Goal: Obtain resource: Download file/media

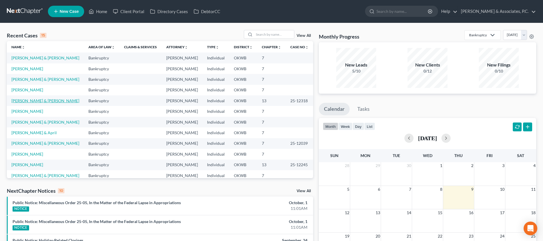
click at [26, 101] on link "[PERSON_NAME] & [PERSON_NAME]" at bounding box center [45, 100] width 68 height 5
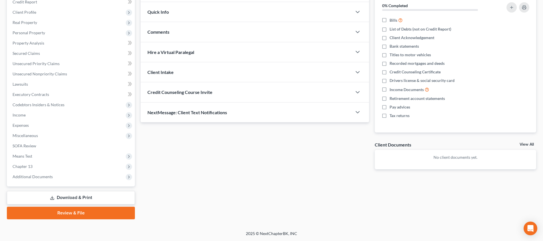
click at [89, 193] on link "Download & Print" at bounding box center [71, 197] width 128 height 13
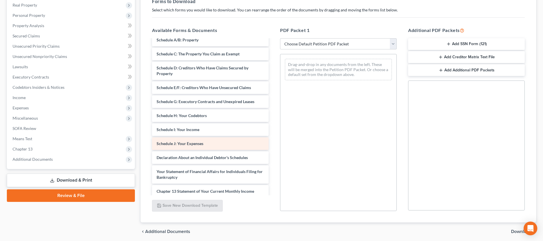
scroll to position [85, 0]
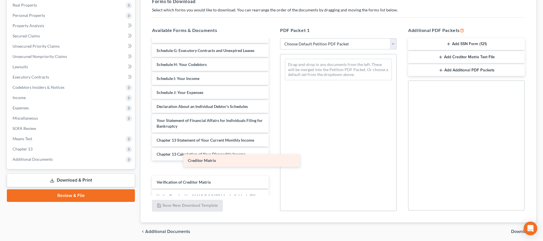
drag, startPoint x: 207, startPoint y: 169, endPoint x: 325, endPoint y: 136, distance: 123.0
click at [273, 136] on div "Creditor Matrix Voluntary Petition for Individuals Filing for Bankruptcy Summar…" at bounding box center [210, 88] width 126 height 267
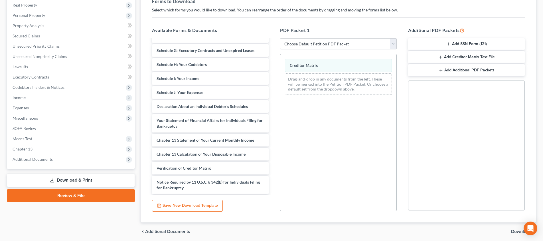
click at [464, 58] on button "Add Creditor Matrix Text File" at bounding box center [466, 57] width 117 height 12
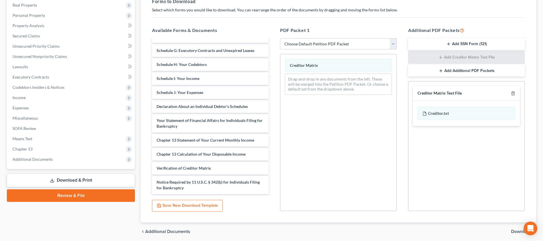
click at [513, 229] on span "Download" at bounding box center [521, 231] width 21 height 5
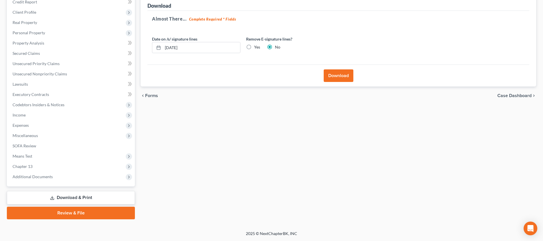
scroll to position [73, 0]
click at [344, 78] on button "Download" at bounding box center [339, 75] width 30 height 13
click at [334, 76] on button "Download" at bounding box center [339, 75] width 30 height 13
click at [332, 76] on button "Download" at bounding box center [339, 75] width 30 height 13
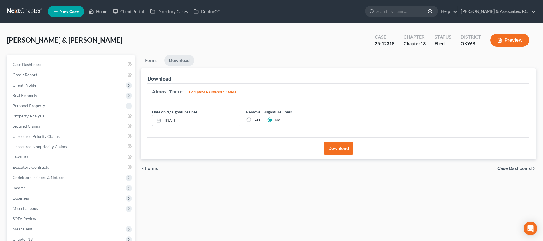
scroll to position [0, 0]
click at [102, 11] on link "Home" at bounding box center [98, 11] width 24 height 10
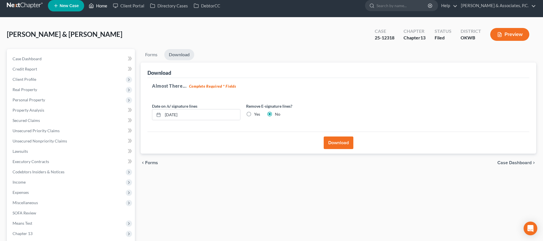
click at [102, 7] on link "Home" at bounding box center [98, 6] width 24 height 10
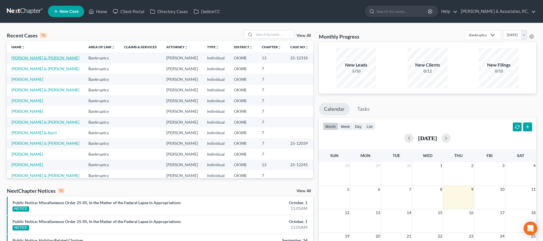
click at [39, 59] on link "[PERSON_NAME] & [PERSON_NAME]" at bounding box center [45, 57] width 68 height 5
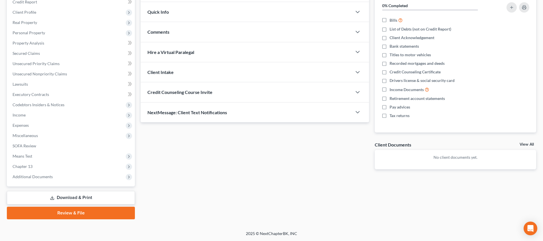
click at [72, 196] on link "Download & Print" at bounding box center [71, 197] width 128 height 13
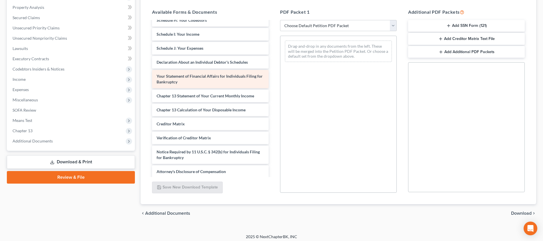
scroll to position [111, 0]
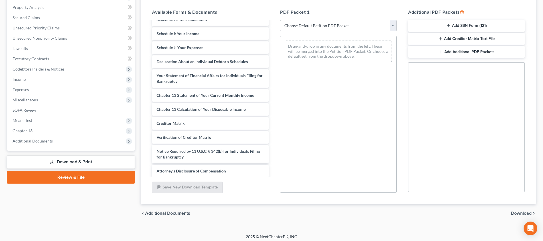
click at [465, 41] on button "Add Creditor Matrix Text File" at bounding box center [466, 39] width 117 height 12
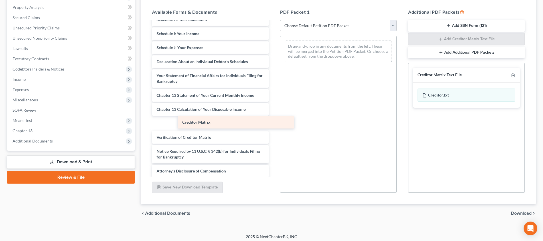
drag, startPoint x: 209, startPoint y: 123, endPoint x: 292, endPoint y: 121, distance: 83.3
click at [273, 121] on div "Creditor Matrix Voluntary Petition for Individuals Filing for Bankruptcy Summar…" at bounding box center [210, 43] width 126 height 267
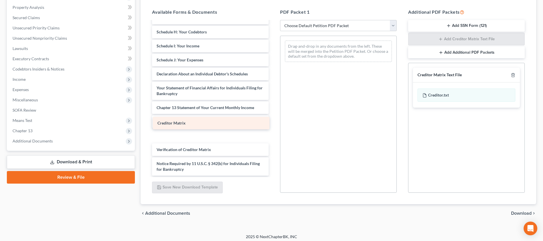
drag, startPoint x: 200, startPoint y: 127, endPoint x: 316, endPoint y: 118, distance: 116.4
click at [273, 118] on div "Creditor Matrix Voluntary Petition for Individuals Filing for Bankruptcy Summar…" at bounding box center [210, 55] width 126 height 267
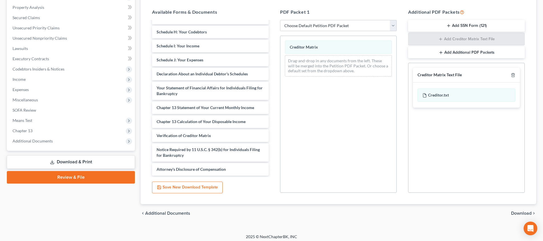
click at [517, 211] on span "Download" at bounding box center [521, 213] width 21 height 5
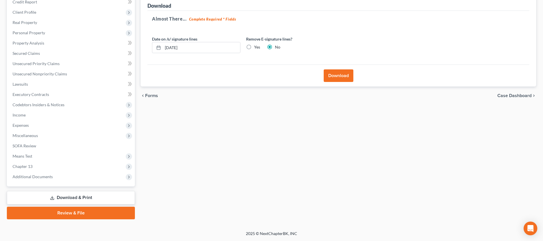
drag, startPoint x: 333, startPoint y: 72, endPoint x: 336, endPoint y: 82, distance: 10.5
click at [333, 72] on button "Download" at bounding box center [339, 75] width 30 height 13
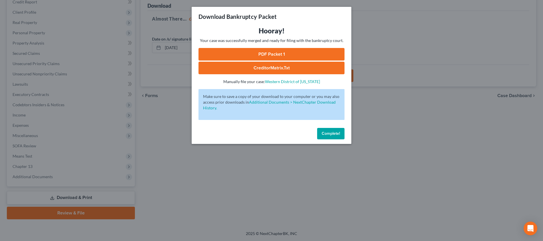
drag, startPoint x: 448, startPoint y: 0, endPoint x: 307, endPoint y: 56, distance: 151.7
click at [310, 57] on link "PDF Packet 1" at bounding box center [271, 54] width 146 height 13
click at [268, 71] on link "CreditorMatrix.txt" at bounding box center [271, 68] width 146 height 13
click at [332, 133] on span "Complete!" at bounding box center [331, 133] width 18 height 5
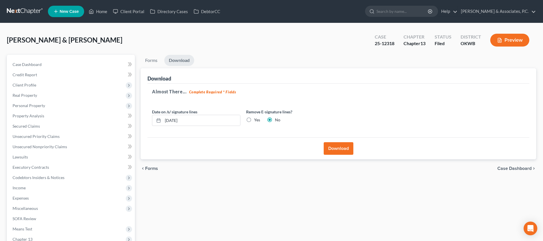
scroll to position [0, 0]
click at [102, 13] on link "Home" at bounding box center [98, 11] width 24 height 10
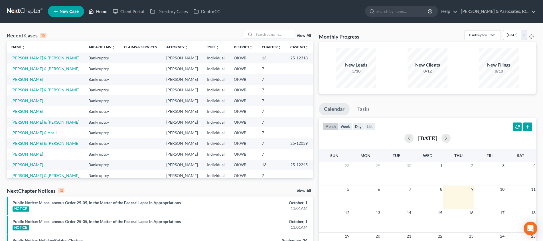
click at [105, 14] on link "Home" at bounding box center [98, 11] width 24 height 10
